Goal: Task Accomplishment & Management: Use online tool/utility

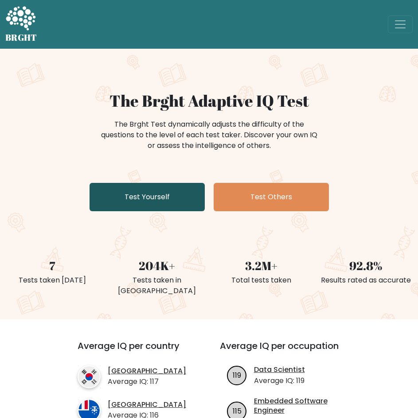
click at [151, 203] on link "Test Yourself" at bounding box center [146, 197] width 115 height 28
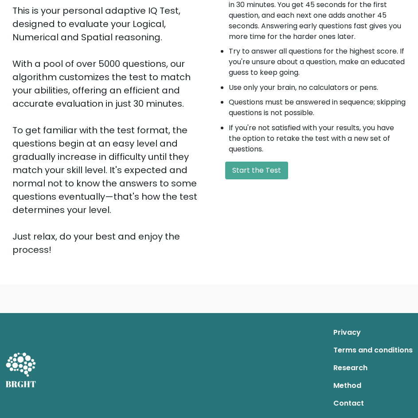
scroll to position [121, 0]
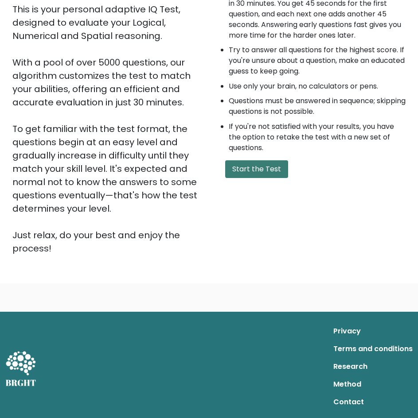
click at [252, 170] on button "Start the Test" at bounding box center [256, 169] width 63 height 18
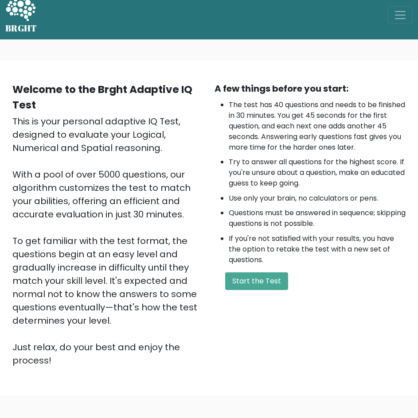
scroll to position [0, 0]
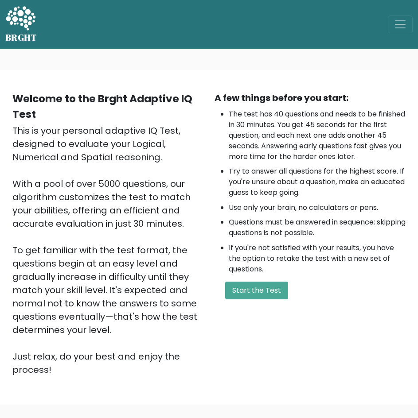
click at [266, 302] on div "A few things before you start: The test has 40 questions and needs to be finish…" at bounding box center [310, 233] width 202 height 285
click at [259, 279] on div "A few things before you start: The test has 40 questions and needs to be finish…" at bounding box center [310, 233] width 202 height 285
click at [261, 290] on button "Start the Test" at bounding box center [256, 291] width 63 height 18
